Goal: Information Seeking & Learning: Understand process/instructions

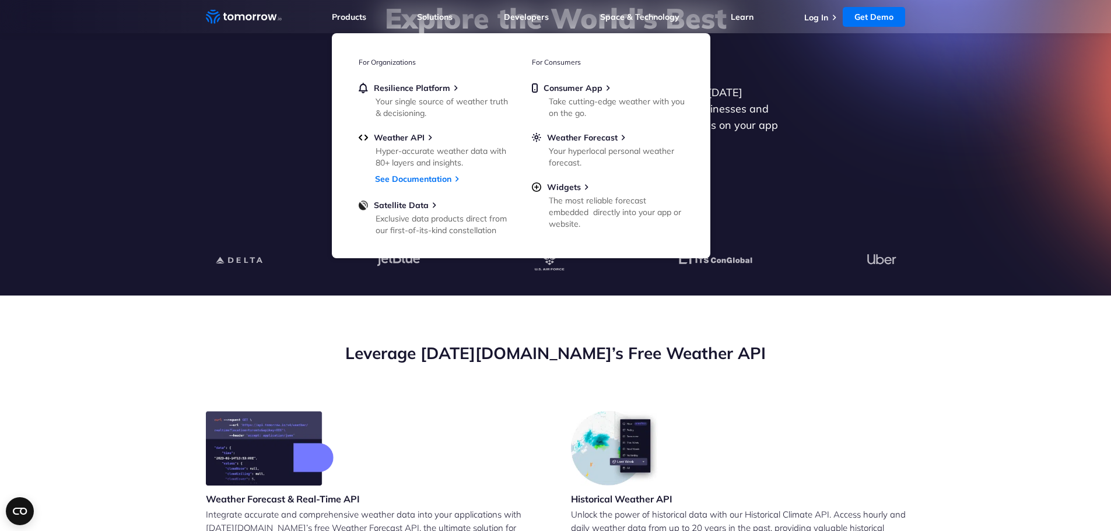
scroll to position [233, 0]
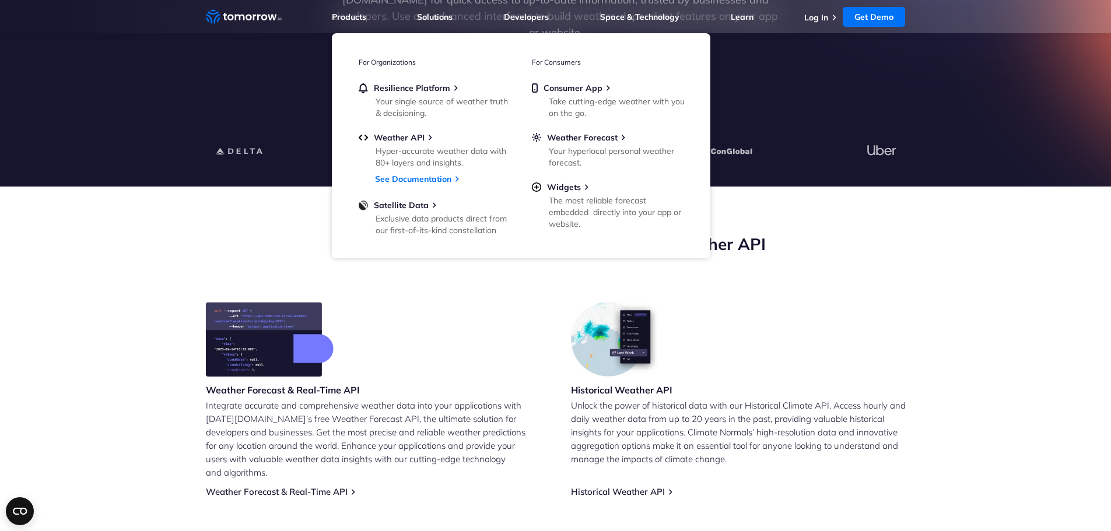
click at [166, 296] on section "Leverage Tomorrow.io’s Free Weather API Weather Forecast & Real-Time API Integr…" at bounding box center [555, 480] width 1111 height 586
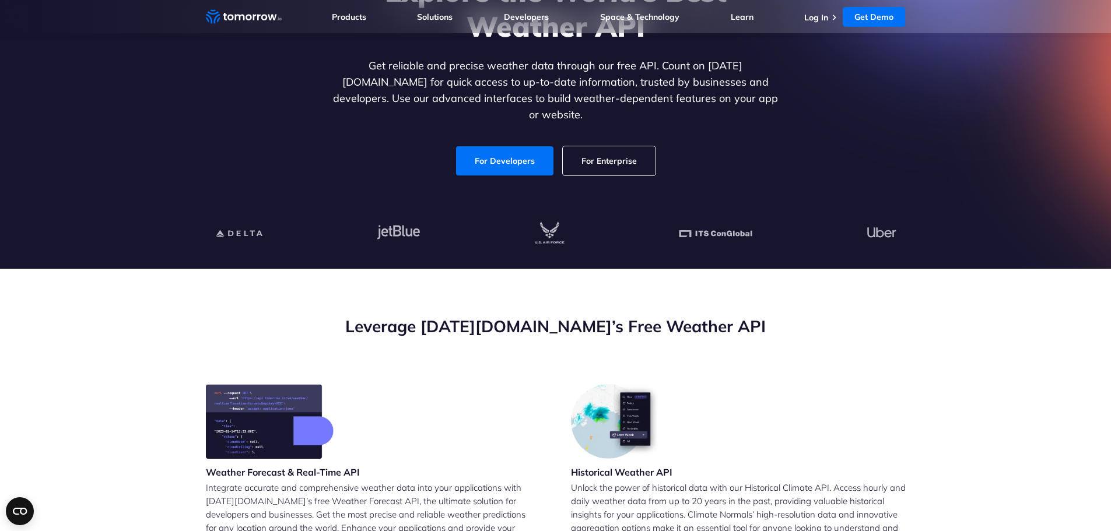
scroll to position [0, 0]
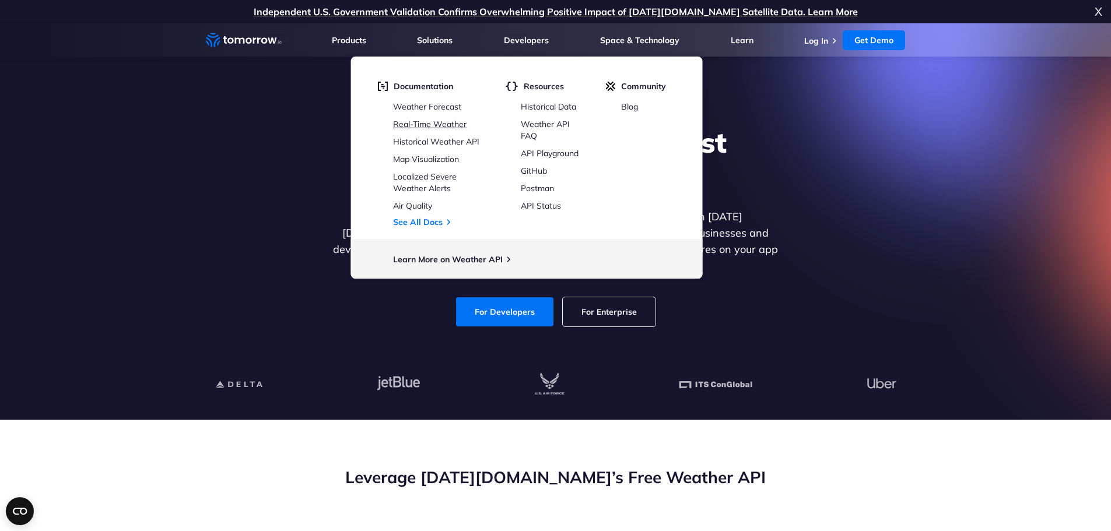
click at [445, 126] on link "Real-Time Weather" at bounding box center [429, 124] width 73 height 10
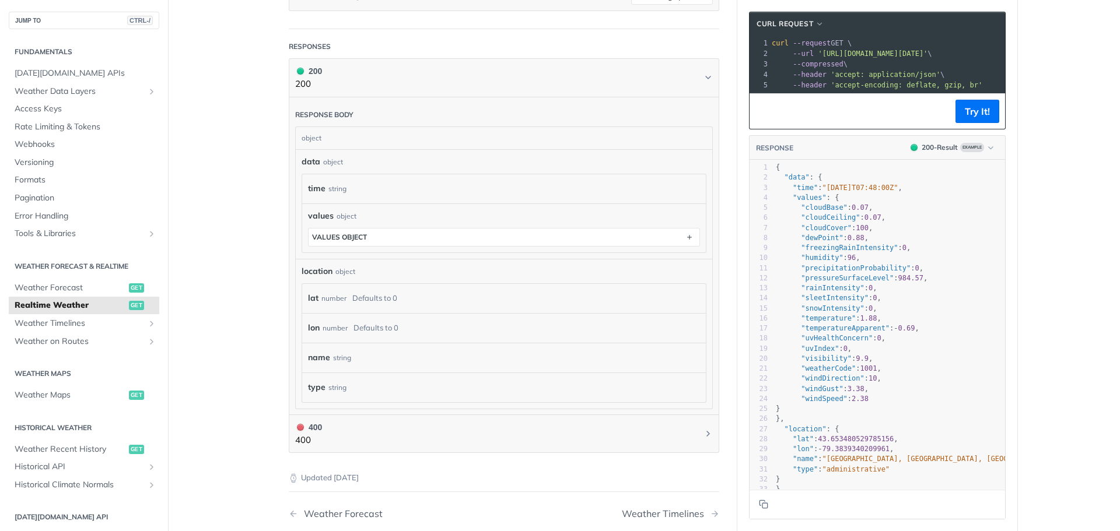
scroll to position [466, 0]
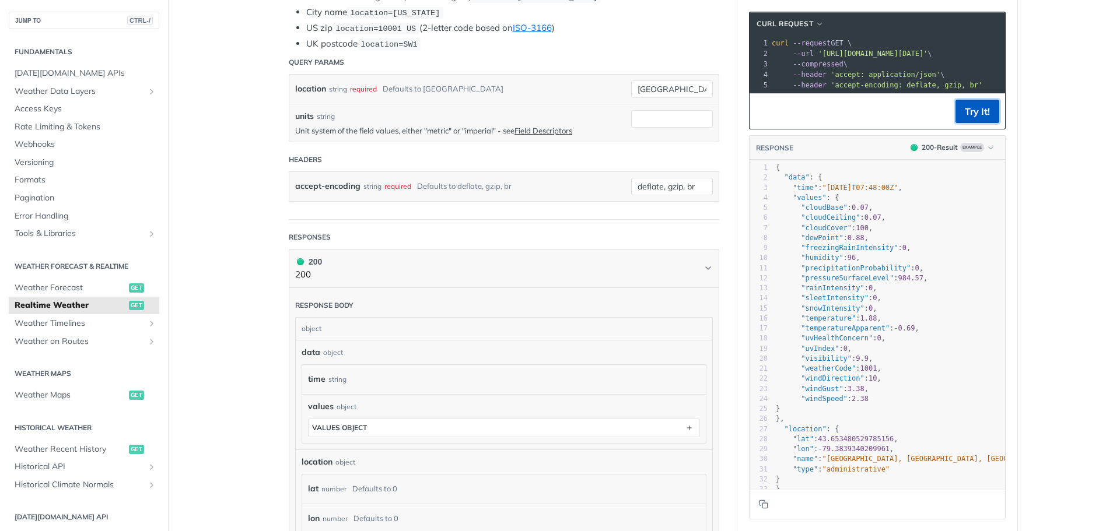
click at [971, 120] on button "Try It!" at bounding box center [977, 111] width 44 height 23
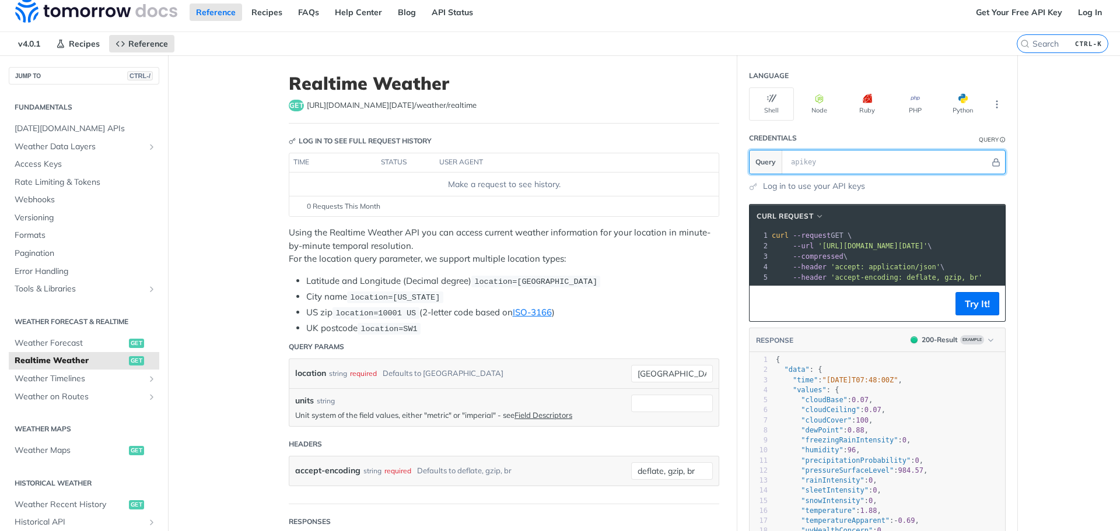
scroll to position [0, 0]
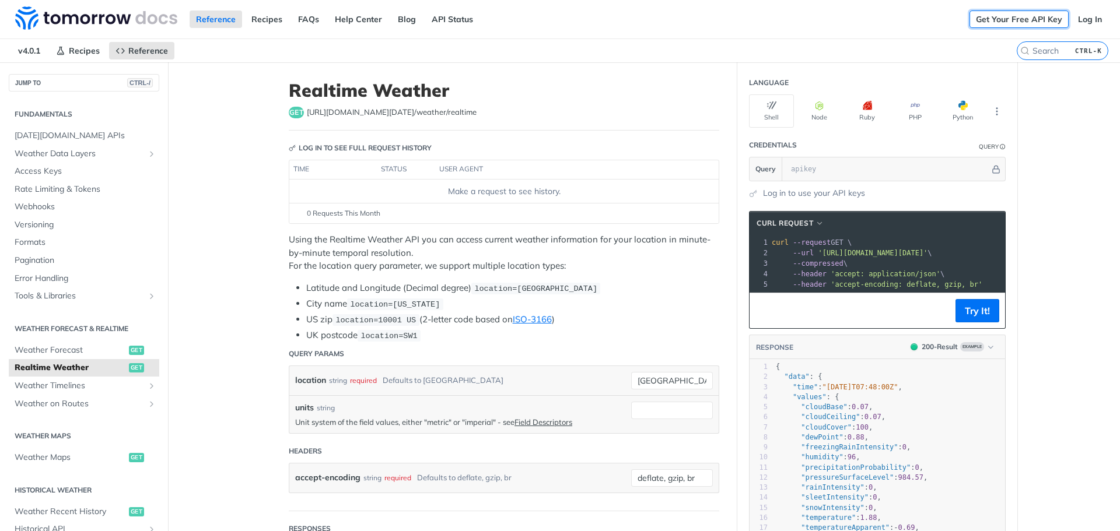
click at [1004, 17] on link "Get Your Free API Key" at bounding box center [1018, 18] width 99 height 17
click at [1082, 18] on link "Log In" at bounding box center [1089, 18] width 37 height 17
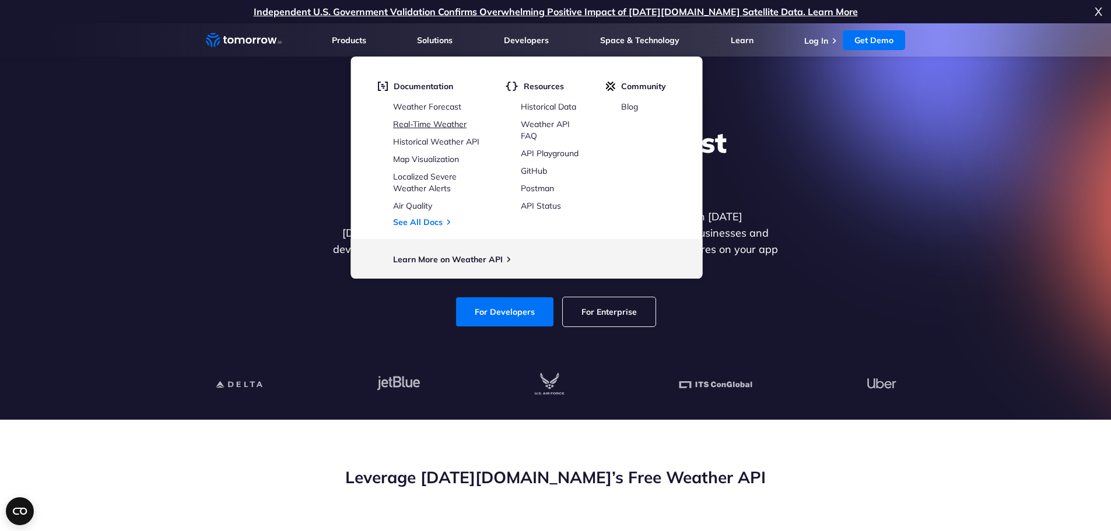
click at [452, 125] on link "Real-Time Weather" at bounding box center [429, 124] width 73 height 10
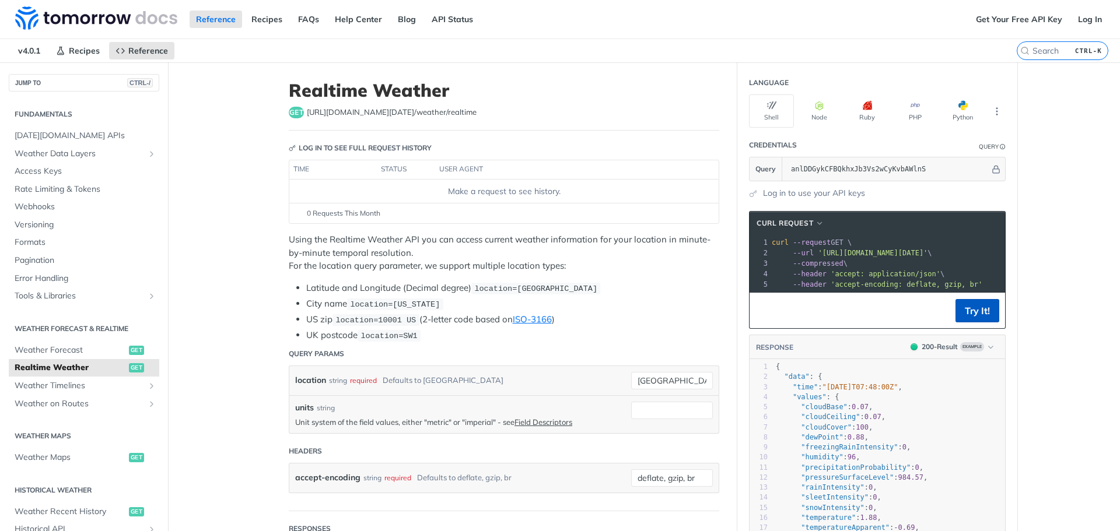
type input "anlDDGykCFBQkhxJb3Vs2wCyKvbAWlnS"
click at [964, 322] on button "Try It!" at bounding box center [977, 310] width 44 height 23
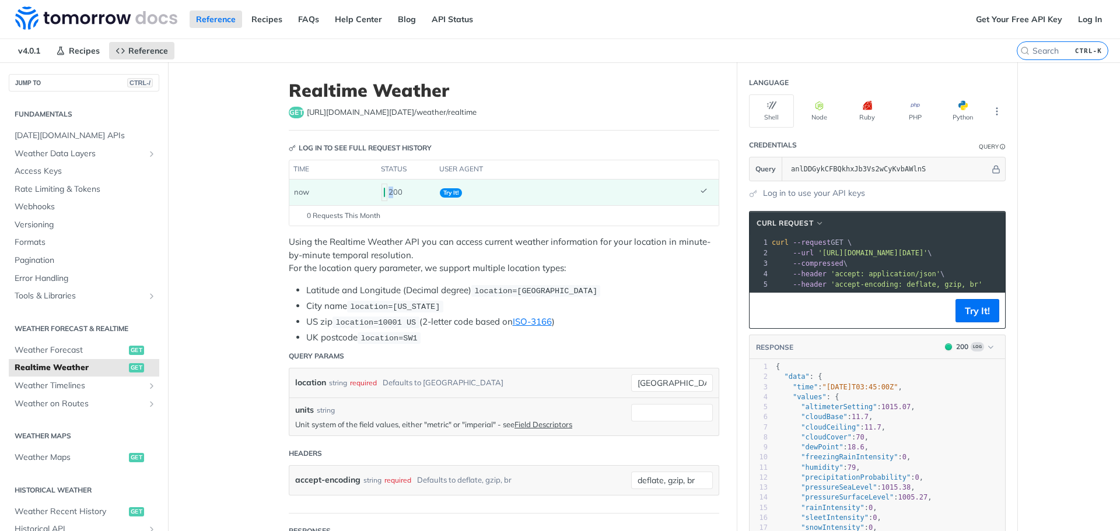
drag, startPoint x: 382, startPoint y: 192, endPoint x: 389, endPoint y: 191, distance: 7.0
click at [389, 191] on div "200" at bounding box center [405, 193] width 49 height 20
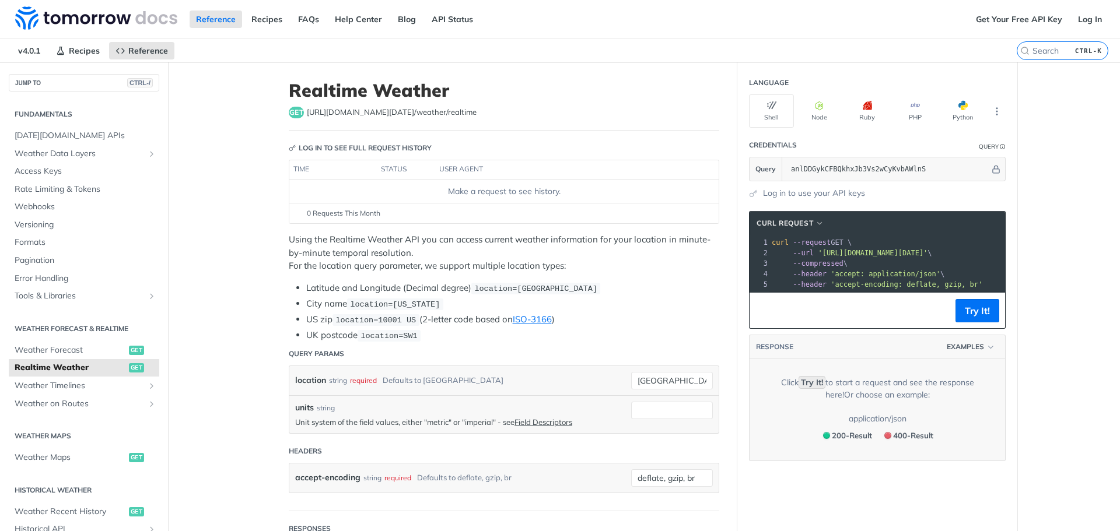
click at [489, 194] on div "Make a request to see history." at bounding box center [504, 191] width 420 height 12
click at [913, 113] on button "PHP" at bounding box center [914, 110] width 45 height 33
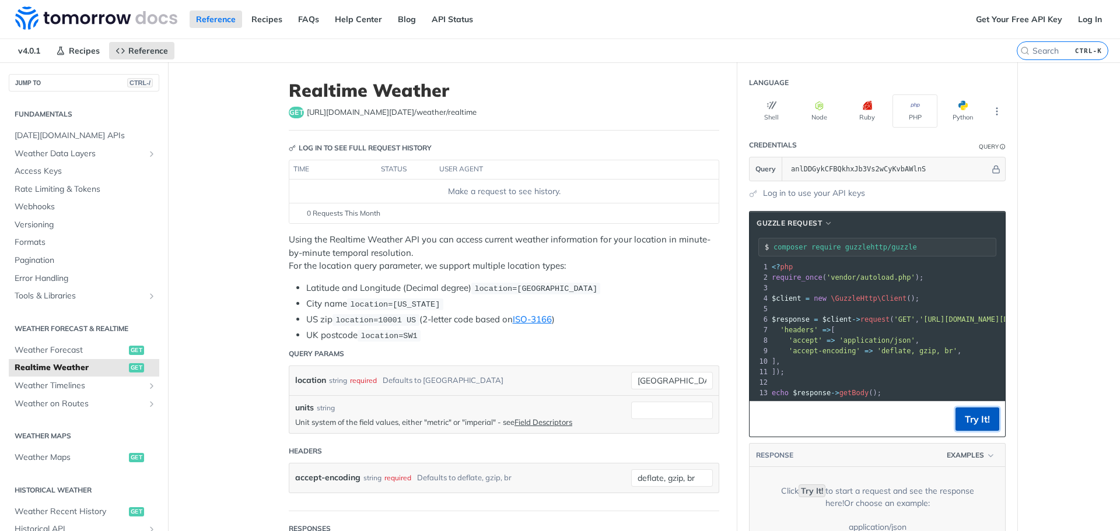
click at [984, 427] on button "Try It!" at bounding box center [977, 419] width 44 height 23
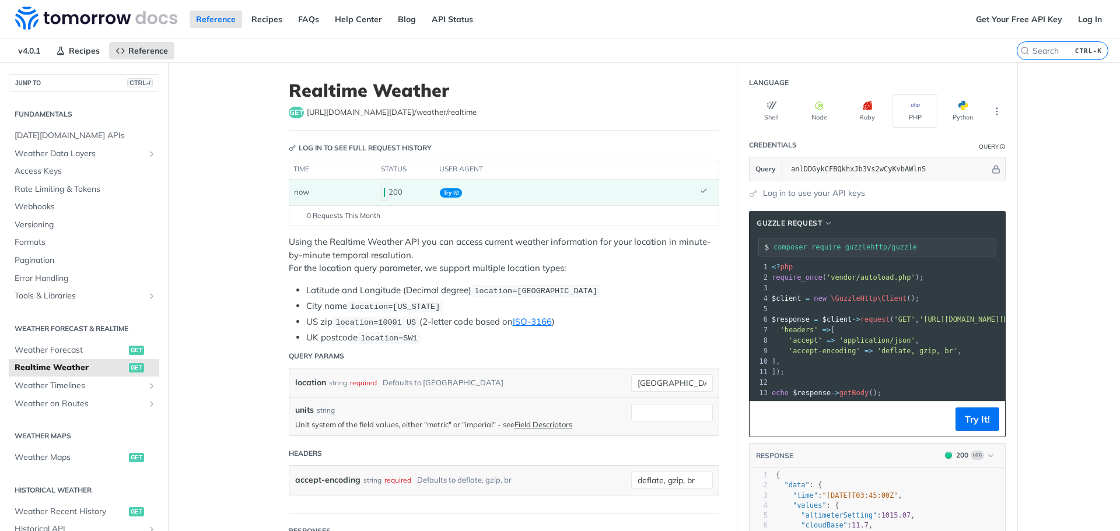
click at [448, 189] on span "Try It!" at bounding box center [451, 192] width 22 height 9
